Goal: Information Seeking & Learning: Check status

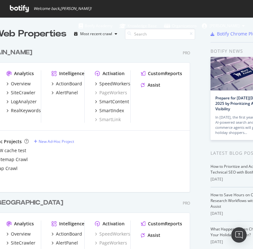
scroll to position [236, 240]
